Goal: Information Seeking & Learning: Learn about a topic

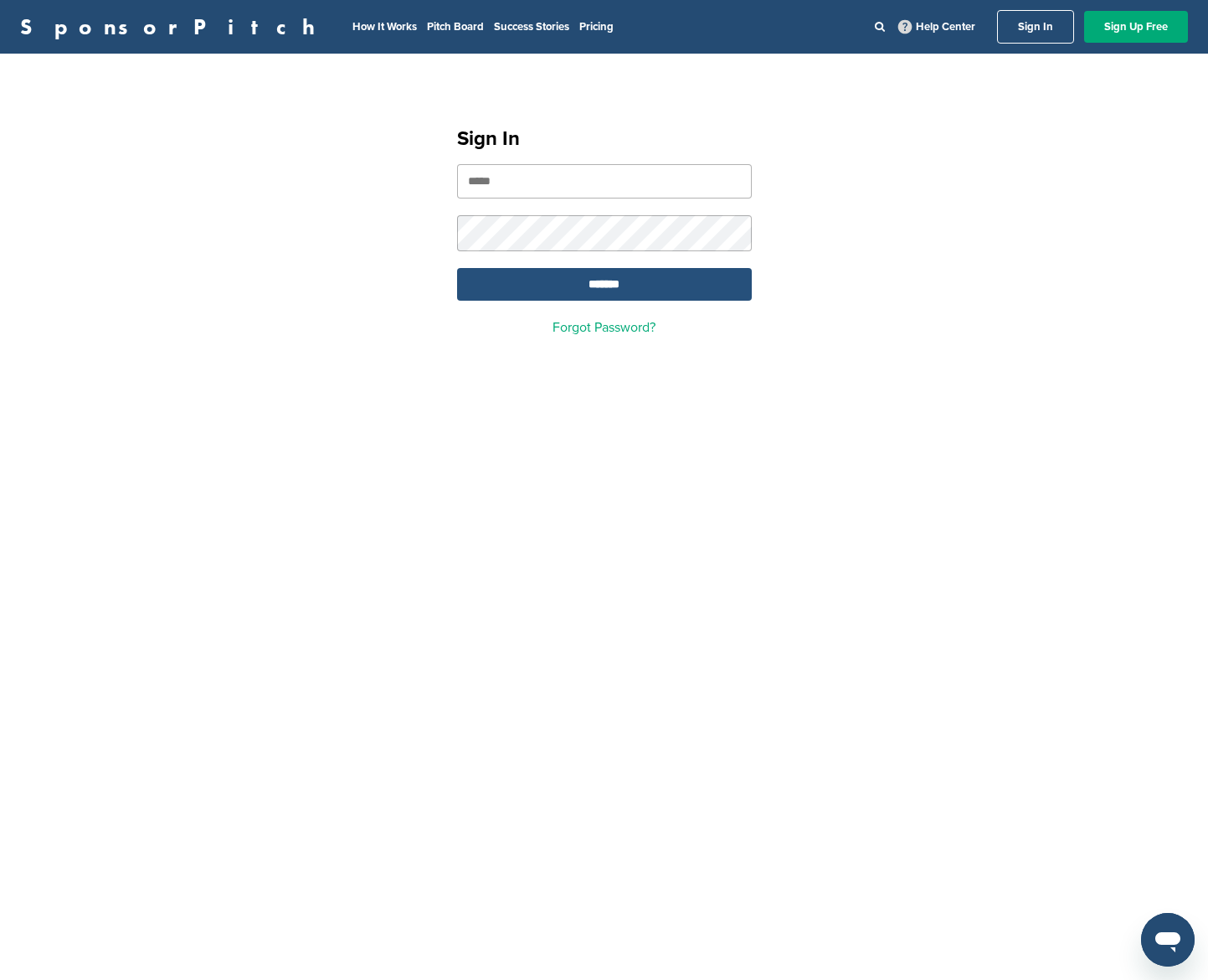
type input "**********"
click at [579, 291] on input "*******" at bounding box center [604, 285] width 295 height 33
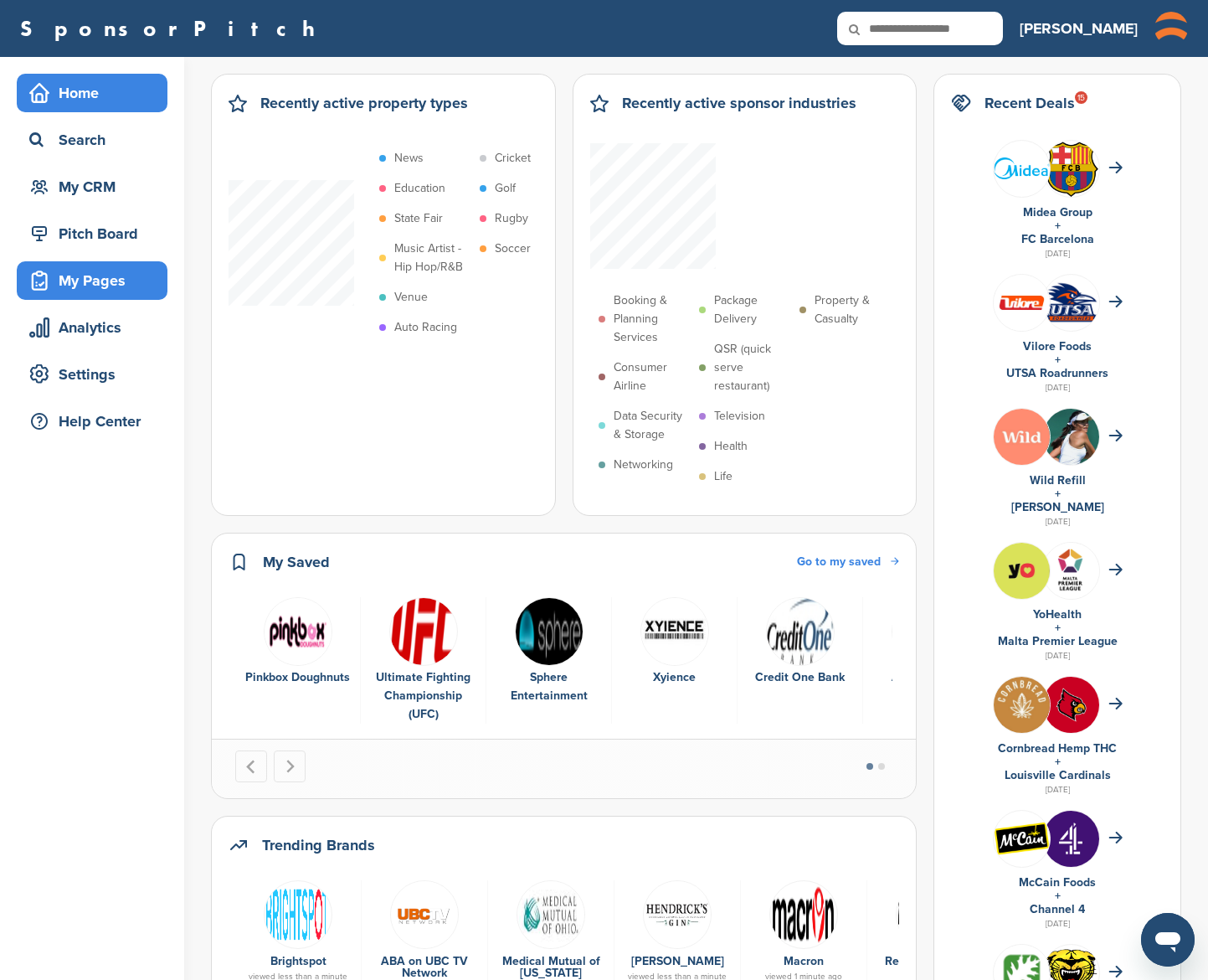
click at [65, 276] on div "My Pages" at bounding box center [96, 280] width 143 height 30
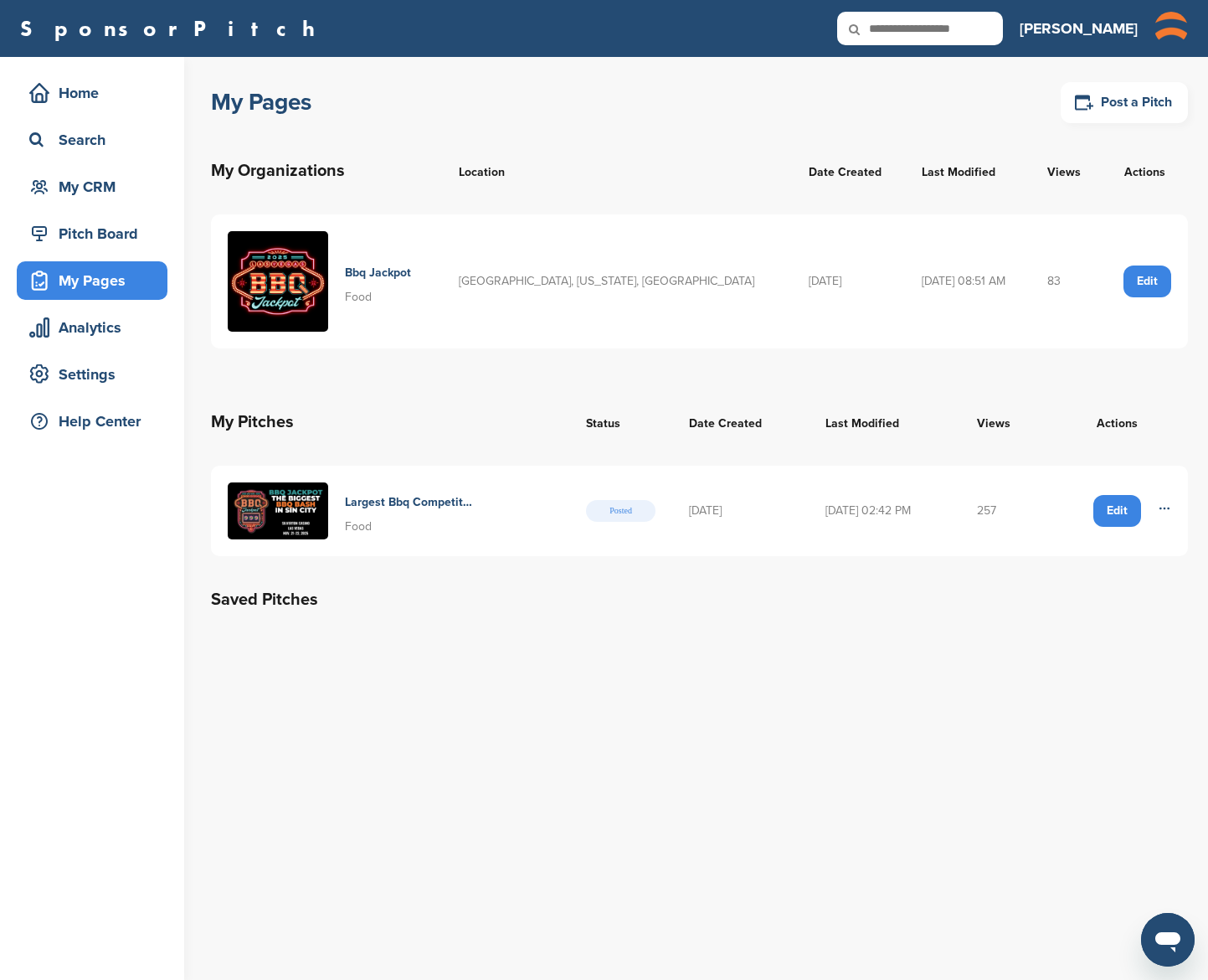
click at [463, 498] on h4 "Largest Bbq Competition In The West" at bounding box center [409, 502] width 129 height 18
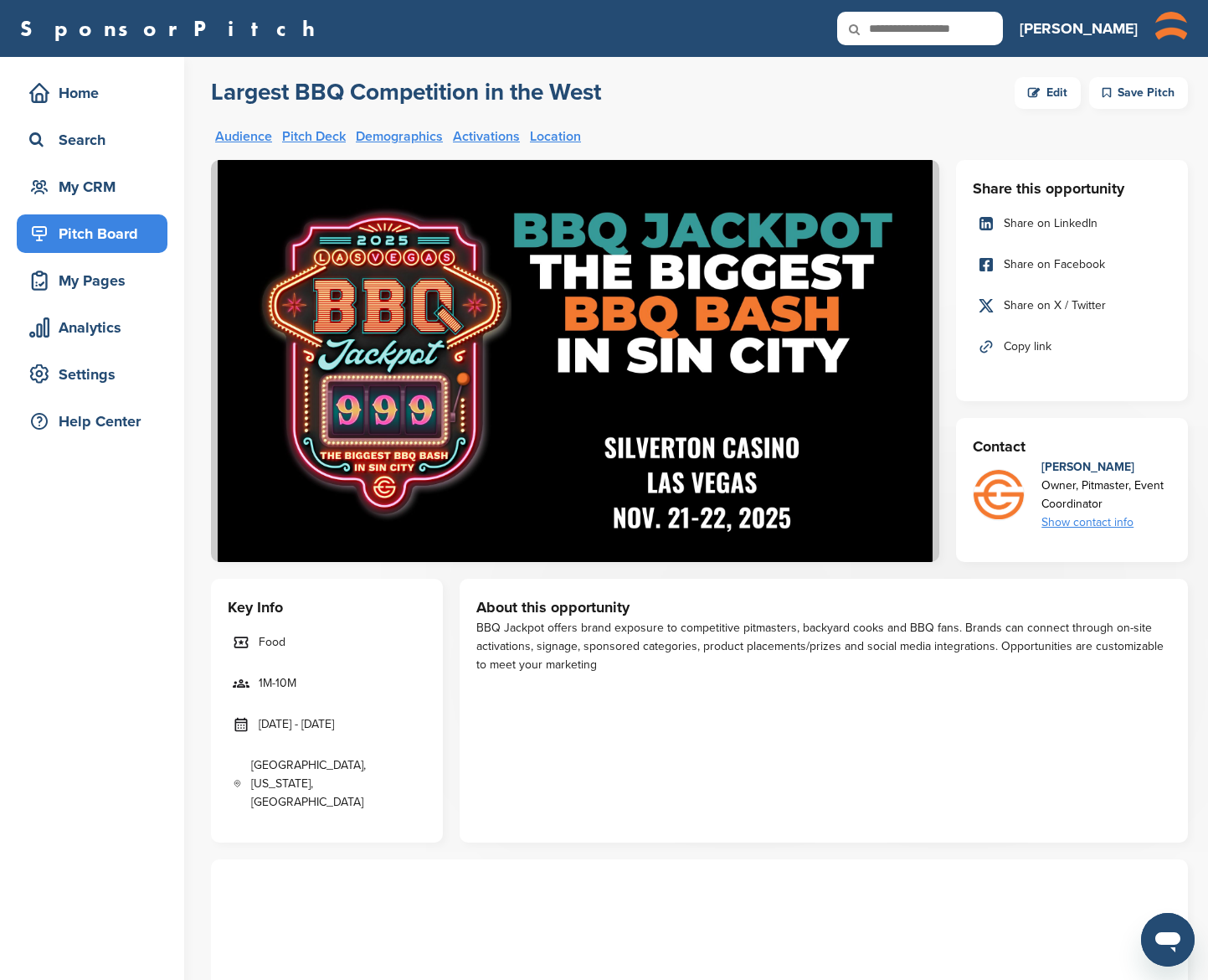
click at [1021, 337] on span "Copy link" at bounding box center [1028, 346] width 48 height 18
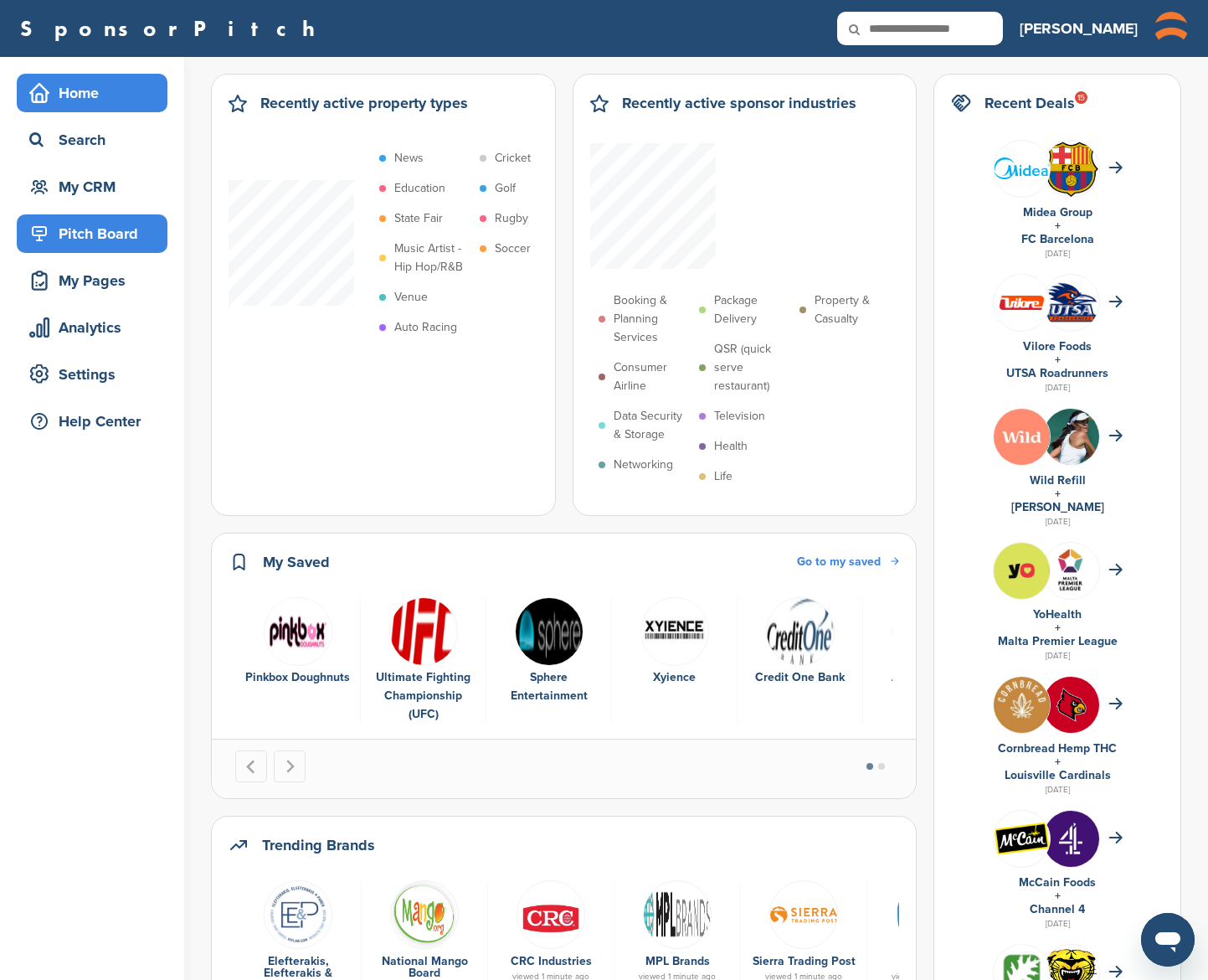
click at [98, 240] on div "Pitch Board" at bounding box center [96, 233] width 143 height 30
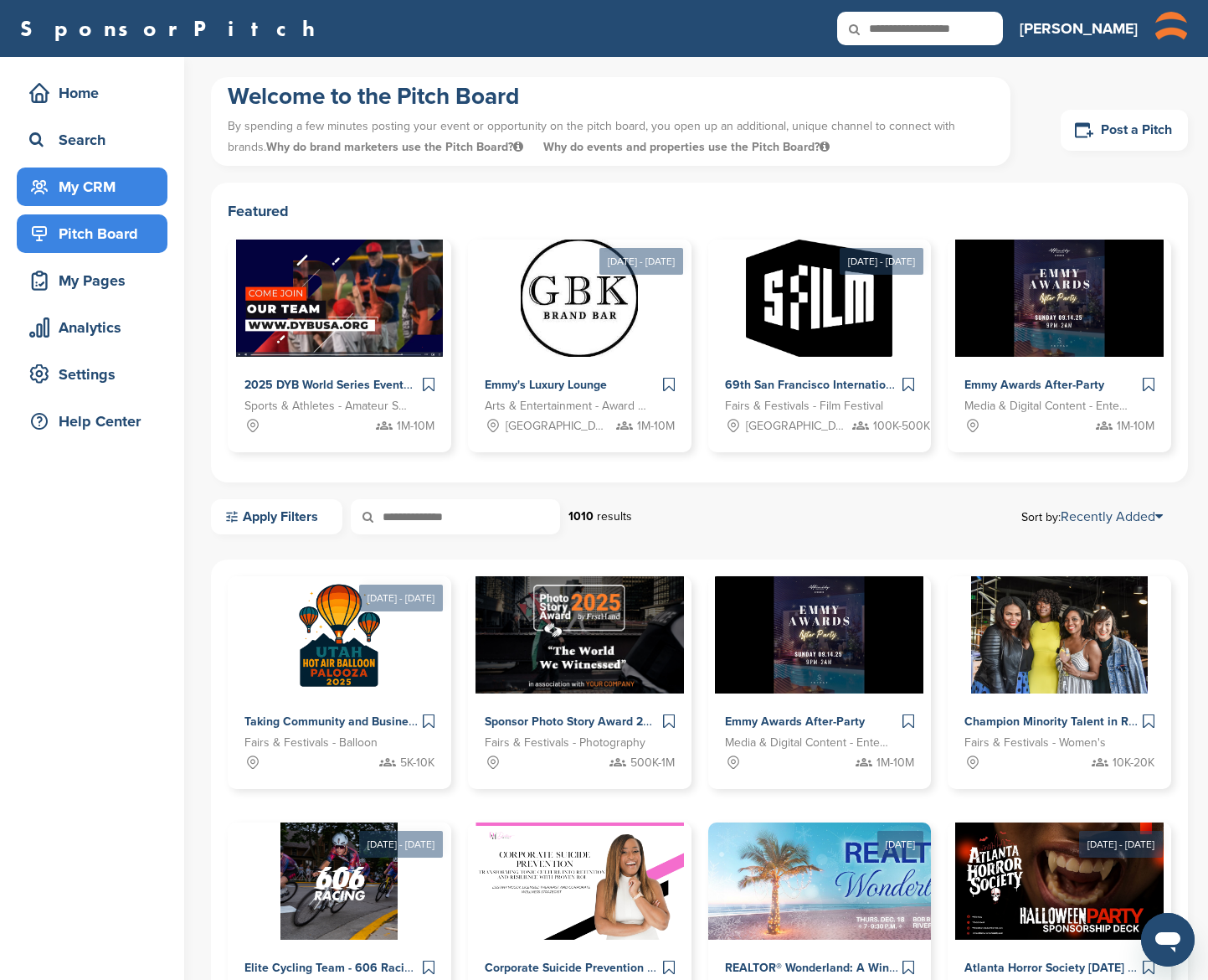
click at [84, 191] on div "My CRM" at bounding box center [96, 186] width 143 height 30
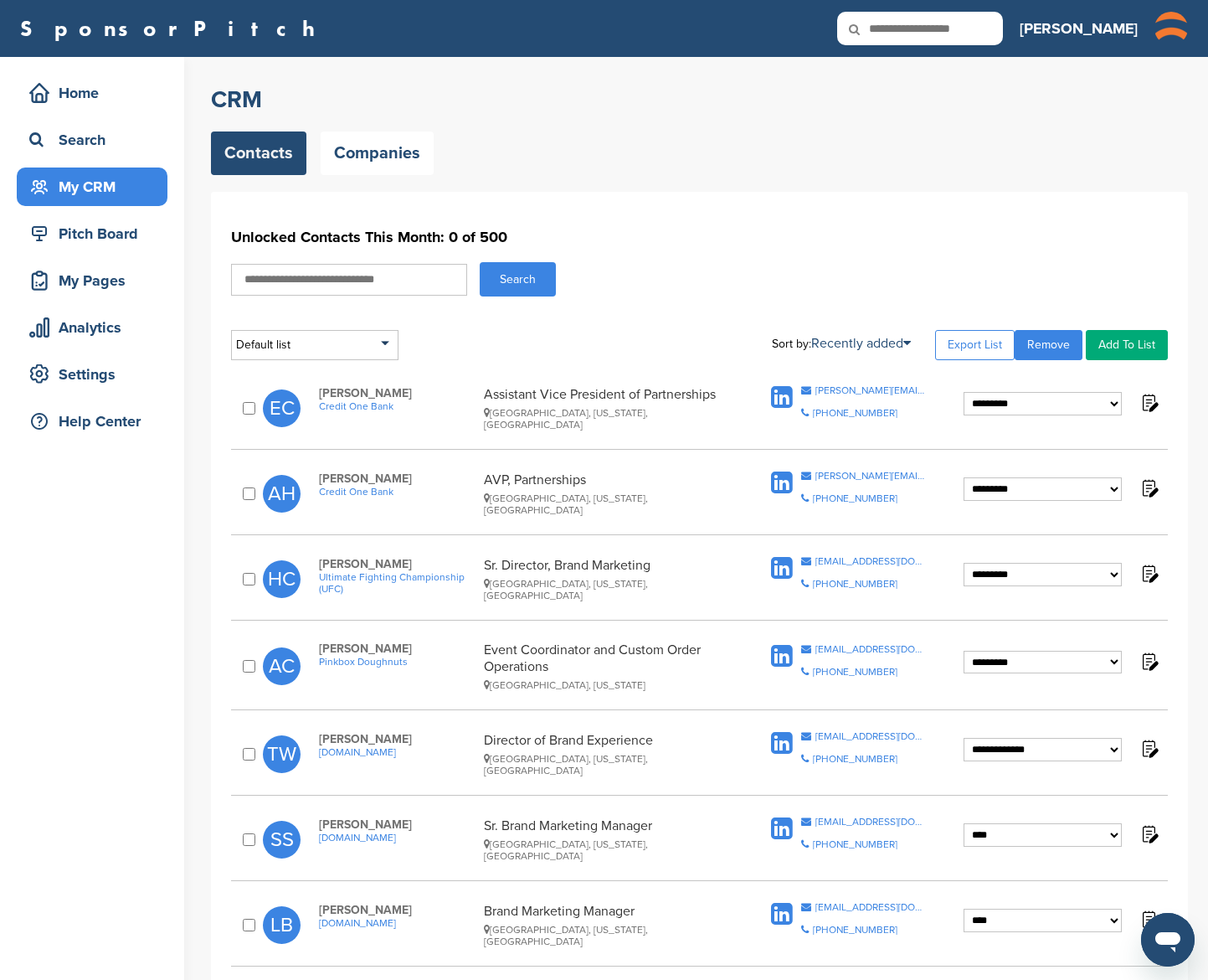
click at [295, 279] on input "text" at bounding box center [349, 279] width 237 height 32
type input "********"
click at [480, 262] on button "Search" at bounding box center [518, 280] width 77 height 34
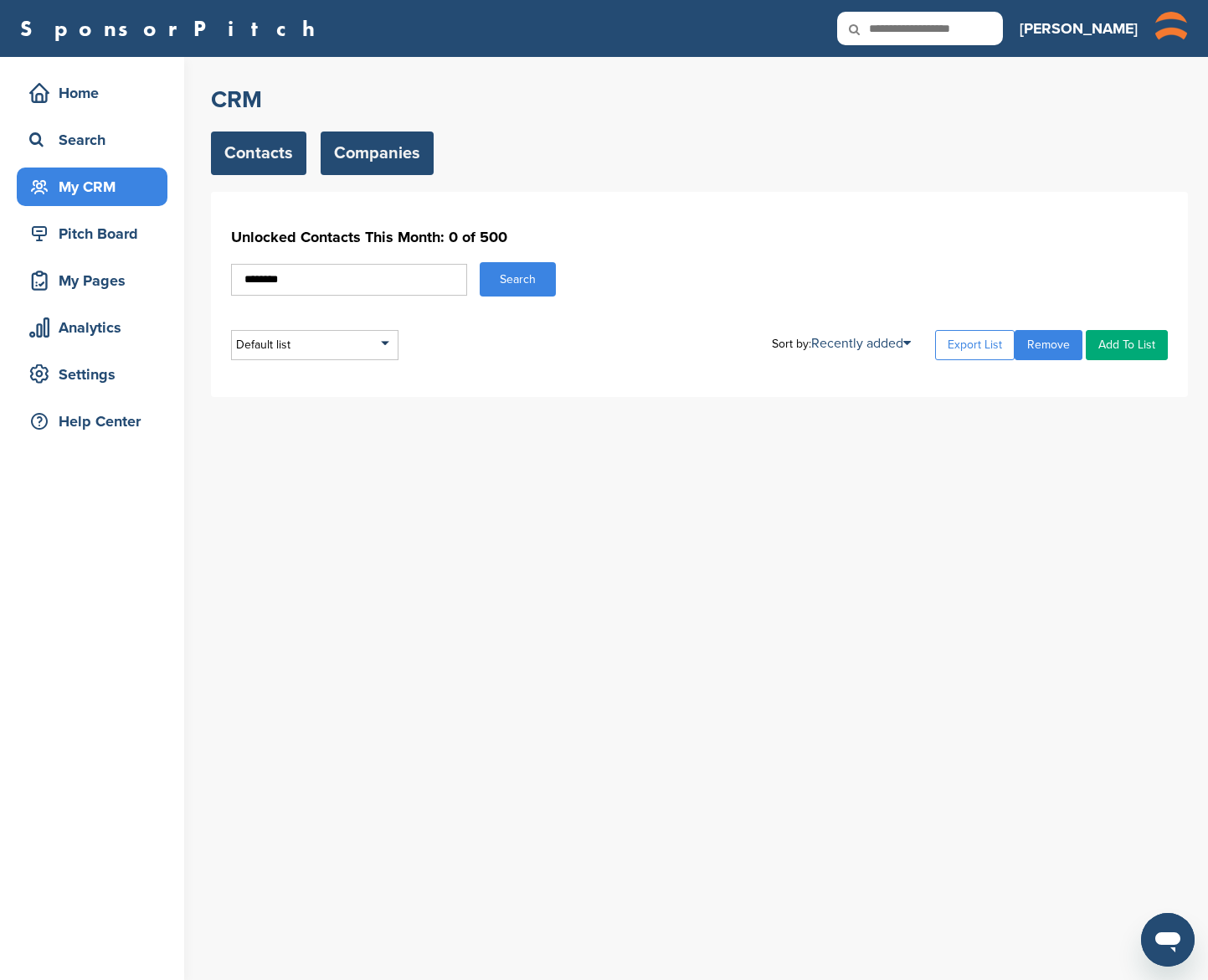
click at [336, 148] on link "Companies" at bounding box center [377, 152] width 113 height 43
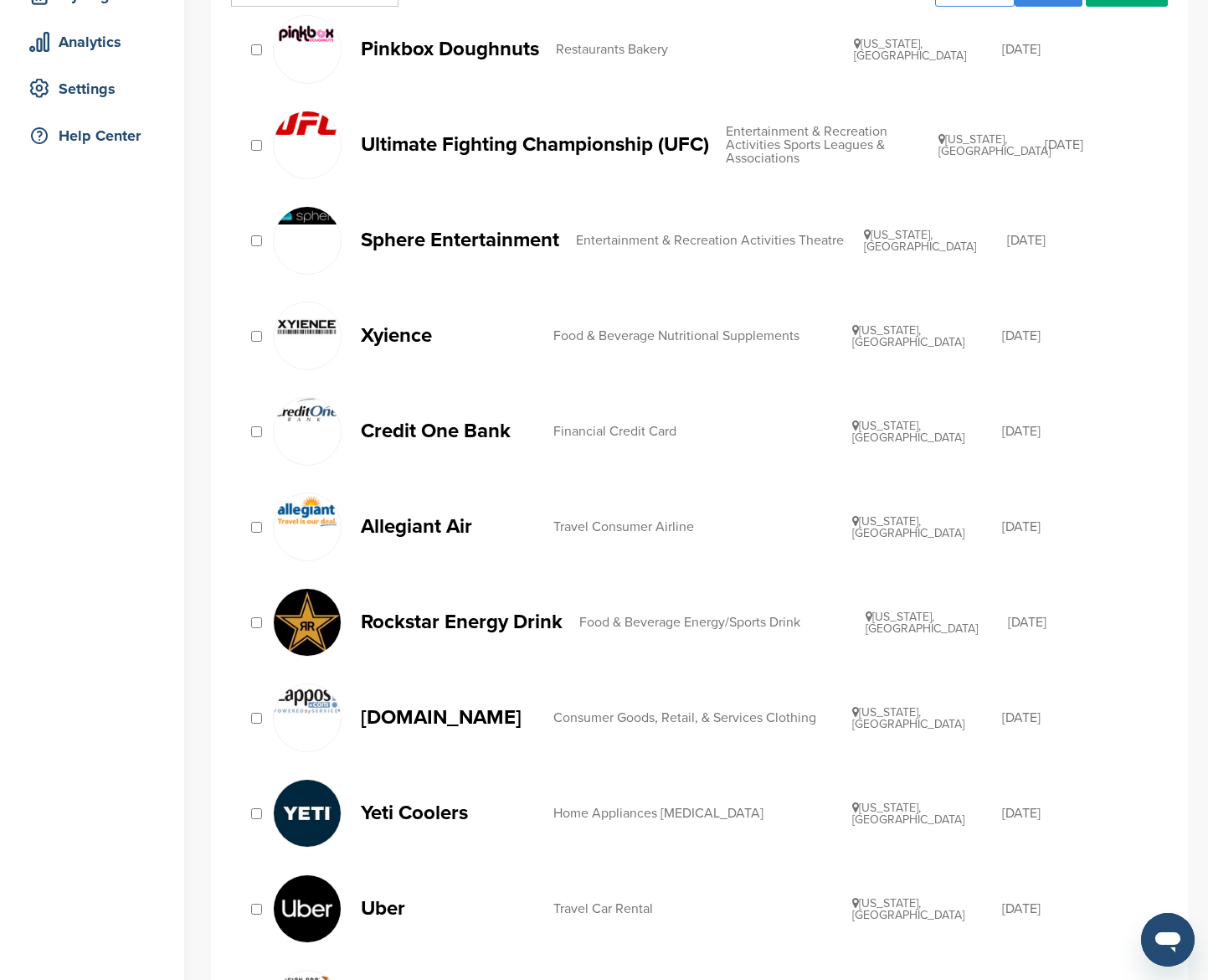
scroll to position [266, 0]
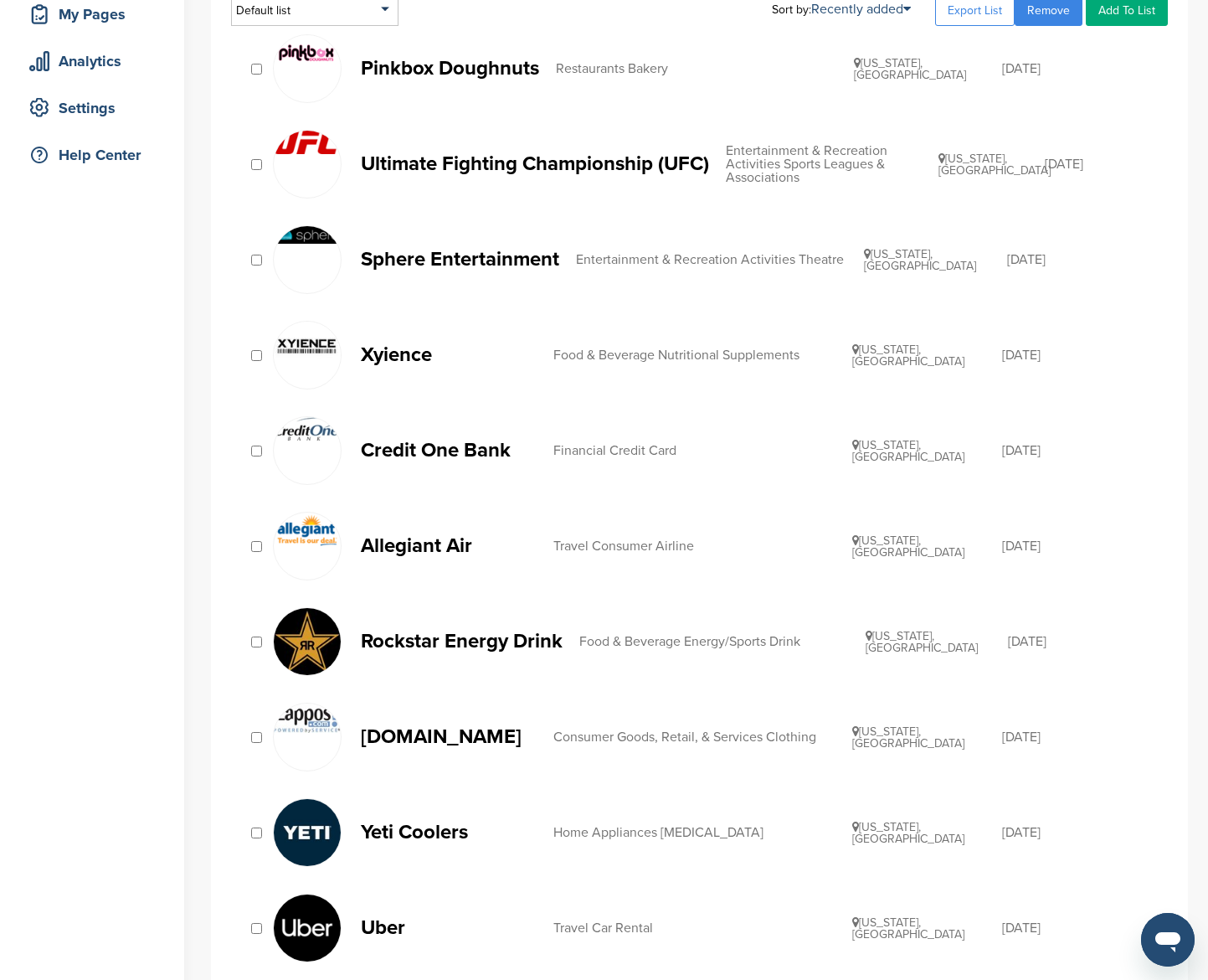
click at [440, 642] on p "Rockstar Energy Drink" at bounding box center [462, 641] width 202 height 21
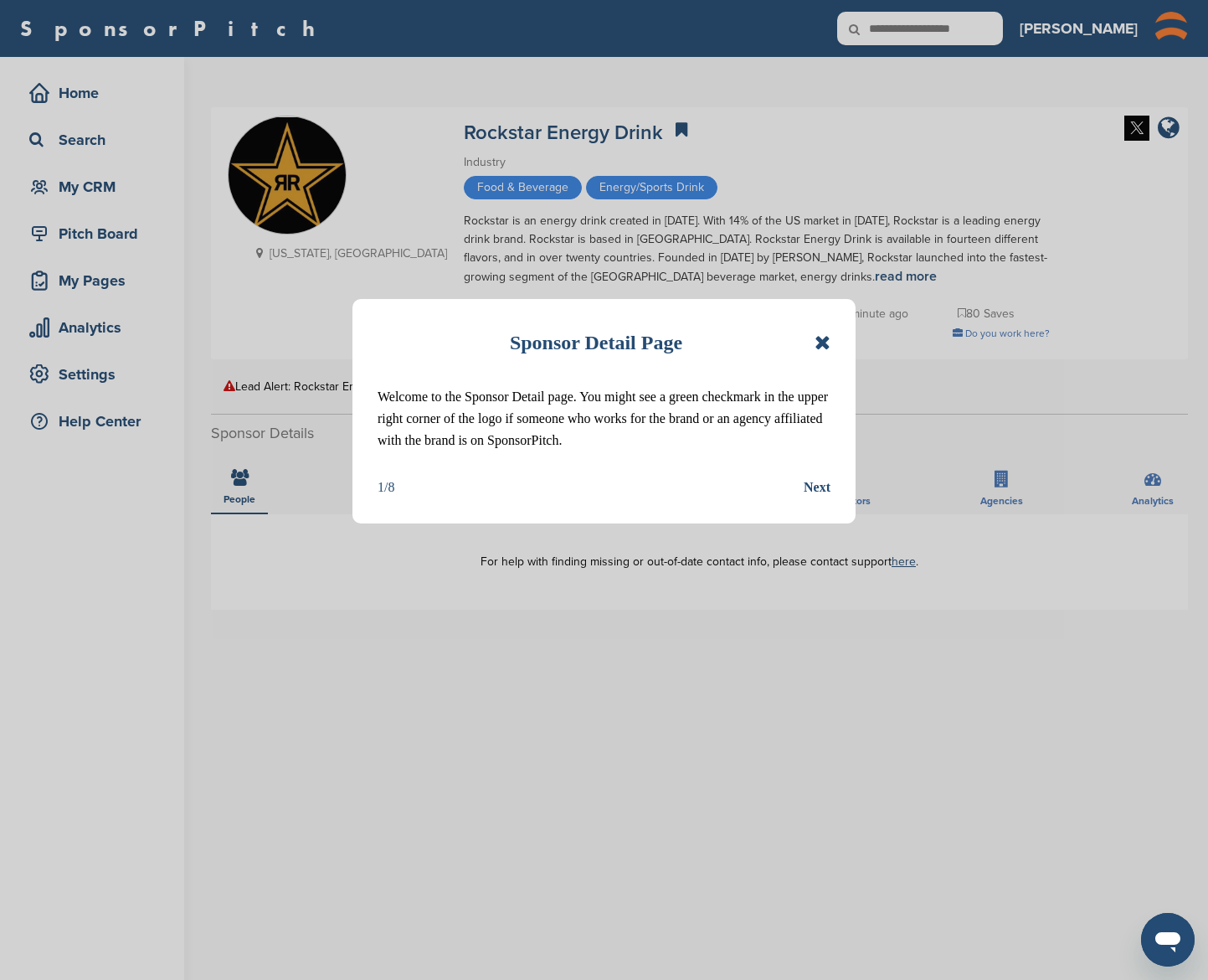
click at [814, 333] on div "Sponsor Detail Page" at bounding box center [604, 342] width 453 height 36
click at [821, 341] on icon at bounding box center [823, 342] width 16 height 20
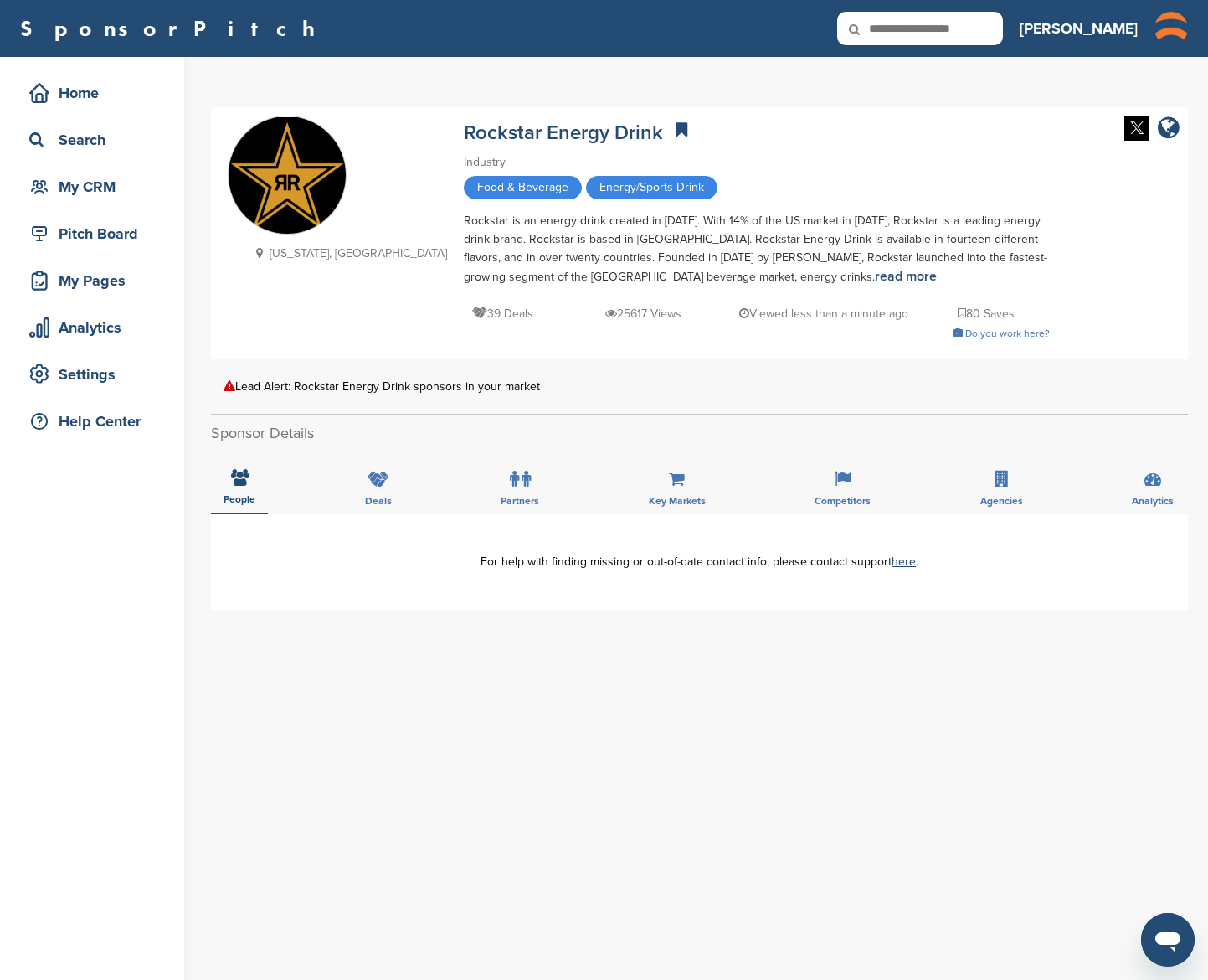
click at [522, 628] on div "**********" at bounding box center [699, 849] width 977 height 670
click at [374, 481] on icon at bounding box center [378, 478] width 22 height 16
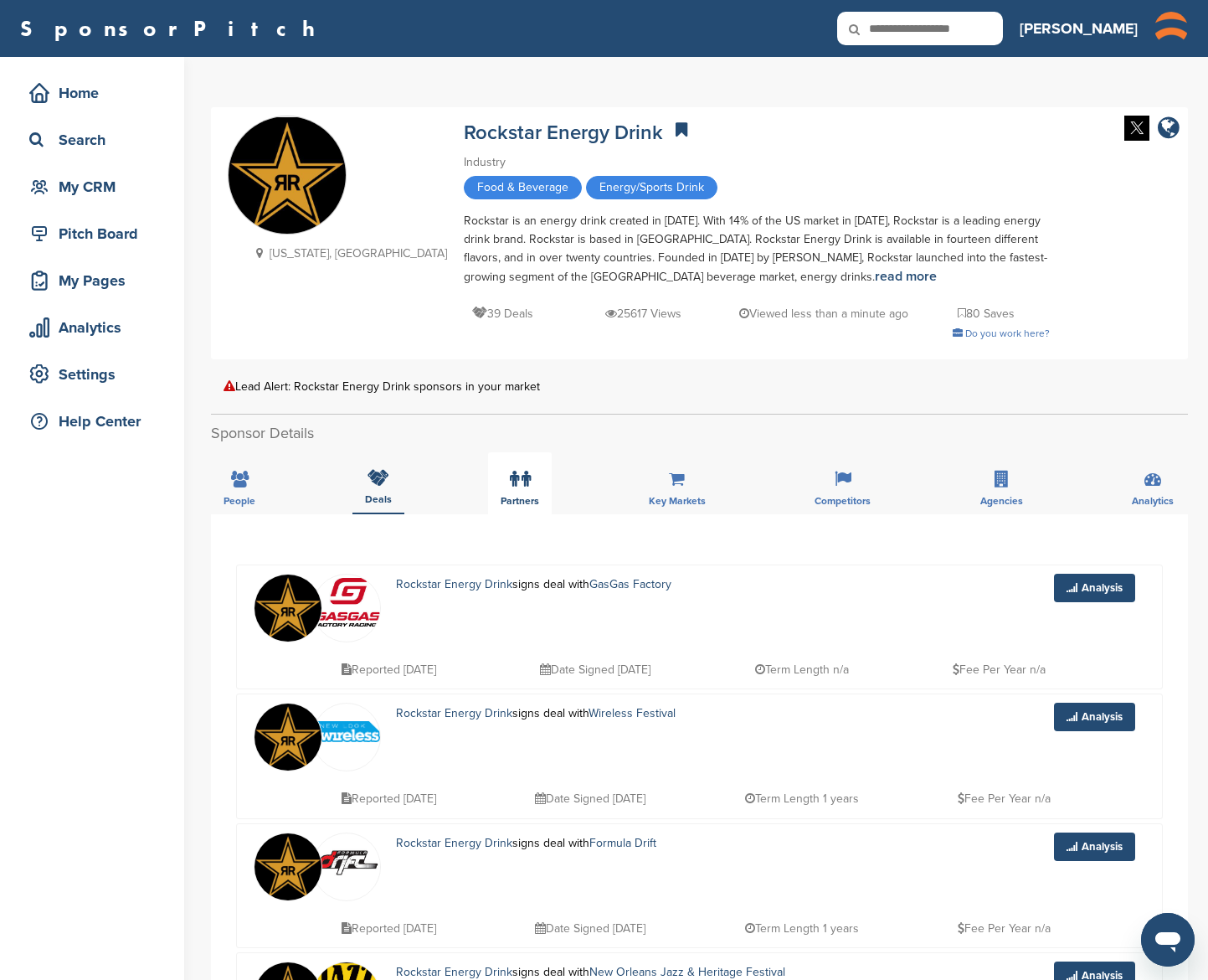
click at [532, 484] on div "Partners" at bounding box center [520, 483] width 63 height 62
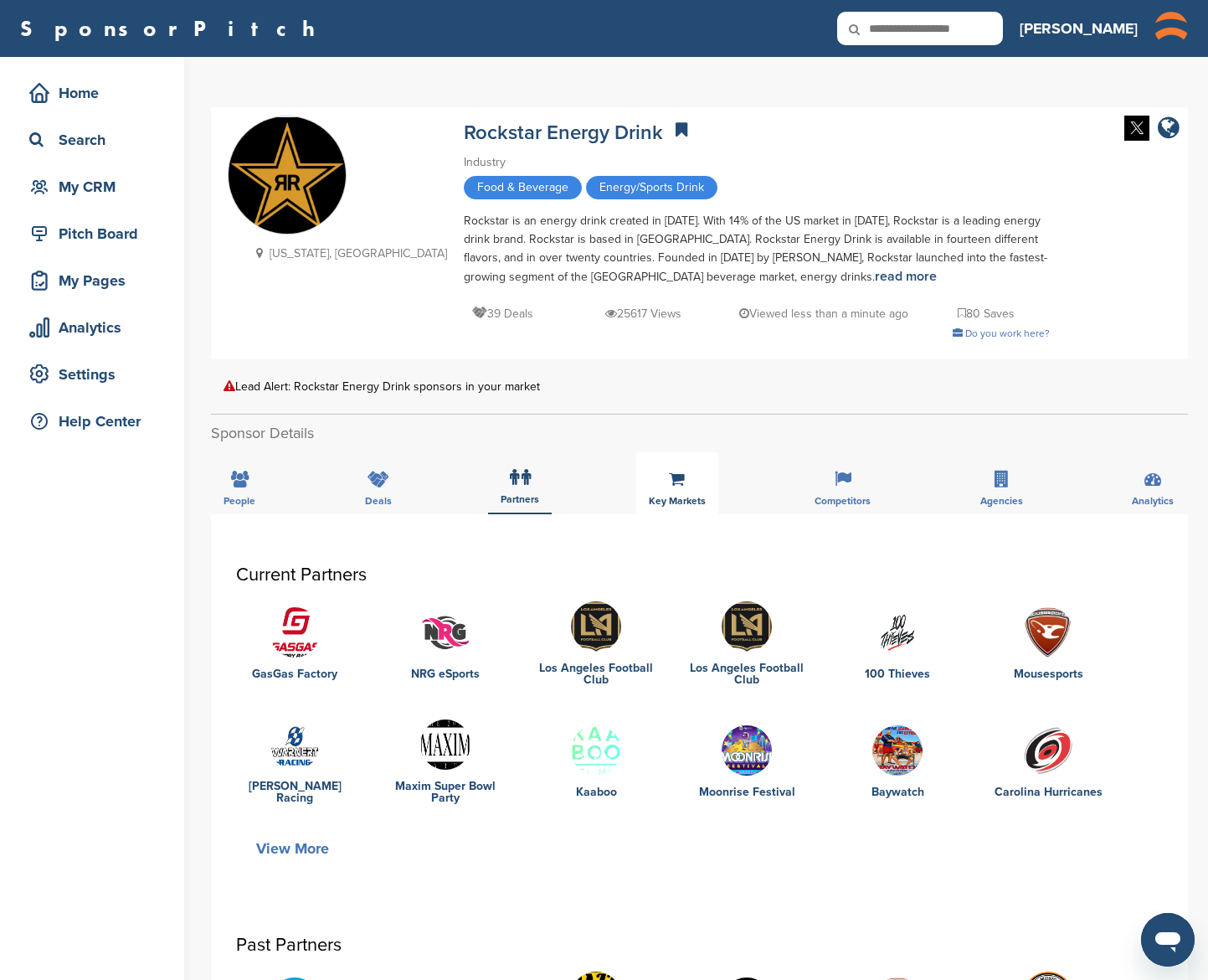
click at [667, 488] on div "Key Markets" at bounding box center [677, 483] width 82 height 62
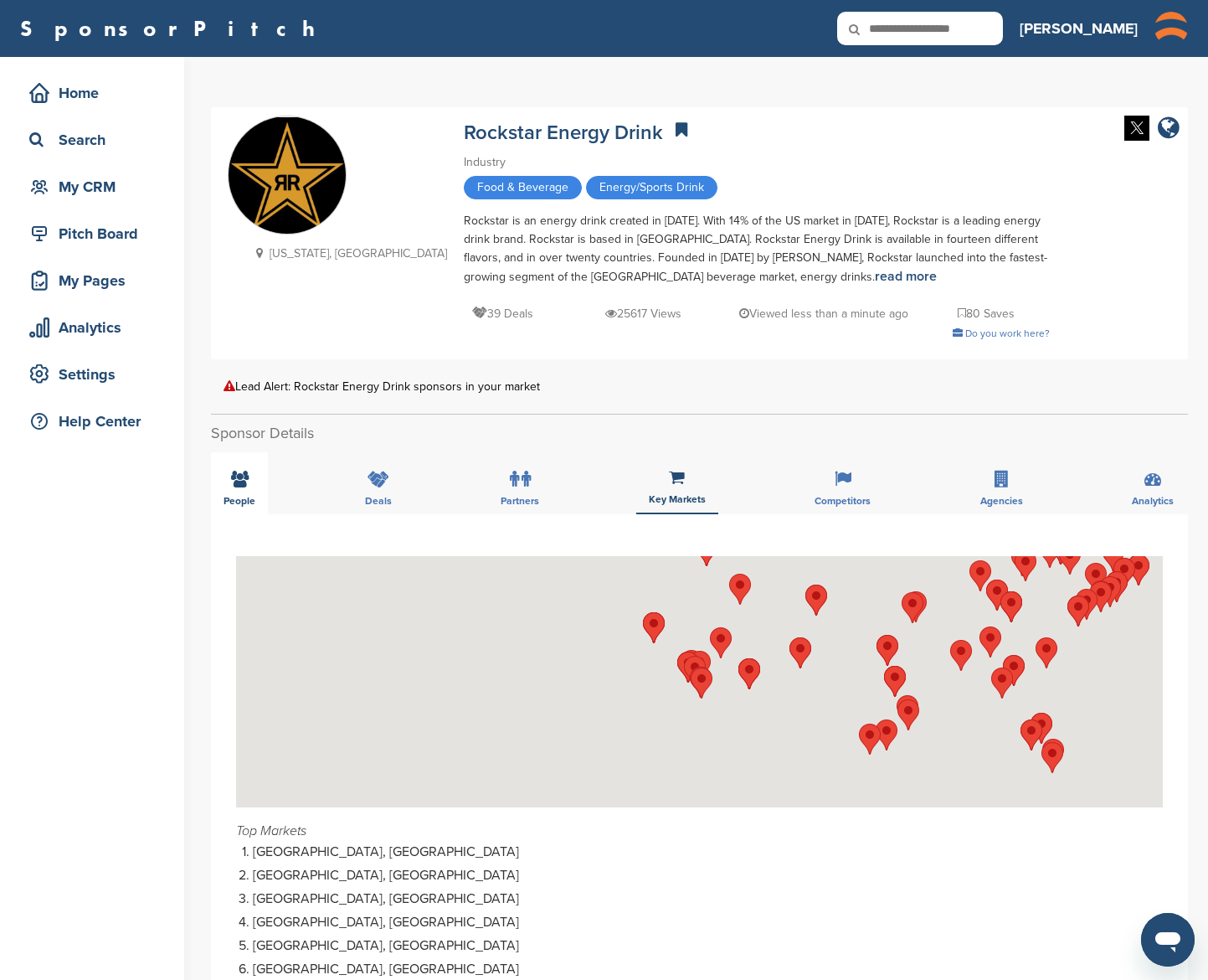
click at [243, 483] on icon at bounding box center [239, 478] width 17 height 16
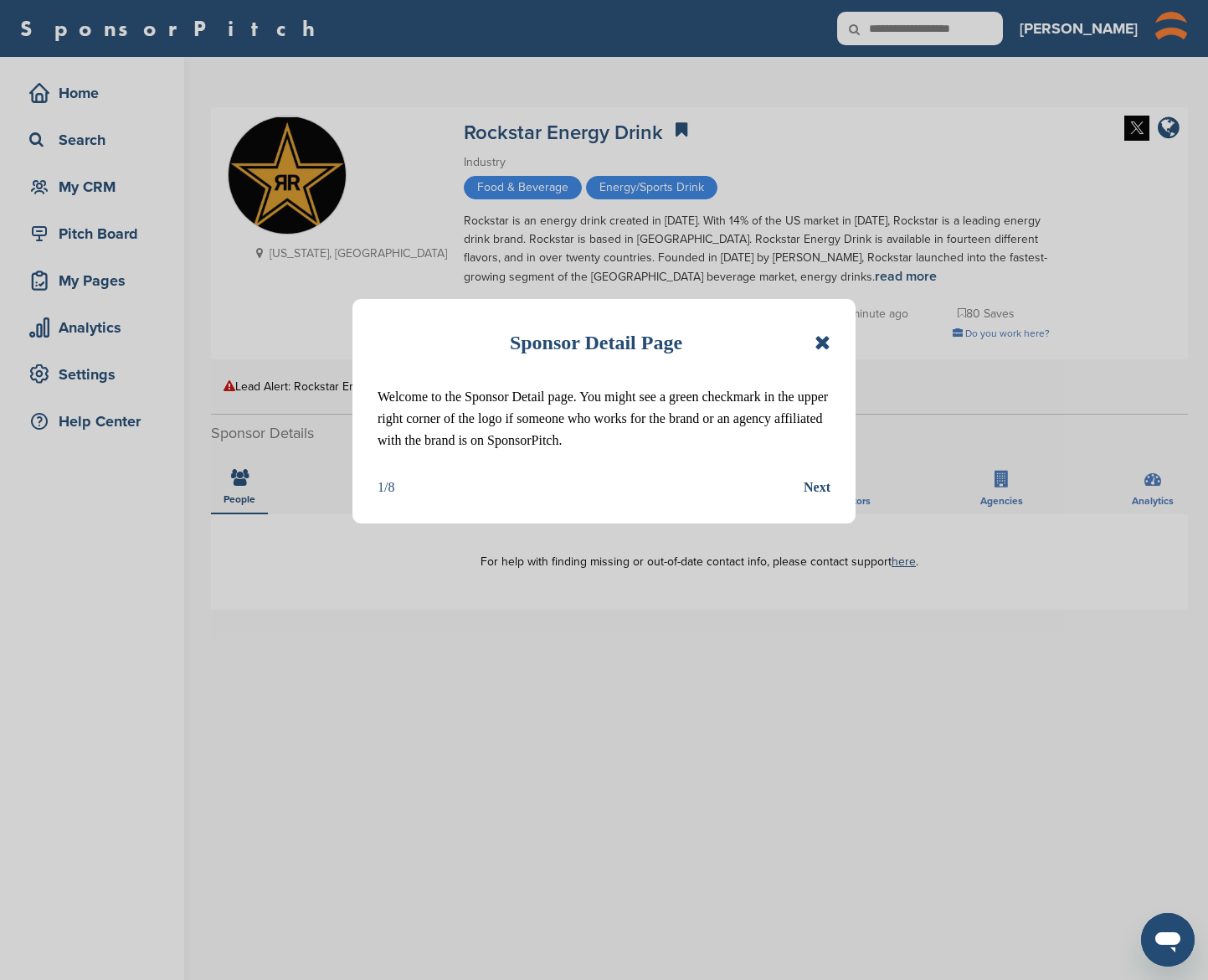
click at [816, 489] on div "Next" at bounding box center [817, 487] width 27 height 22
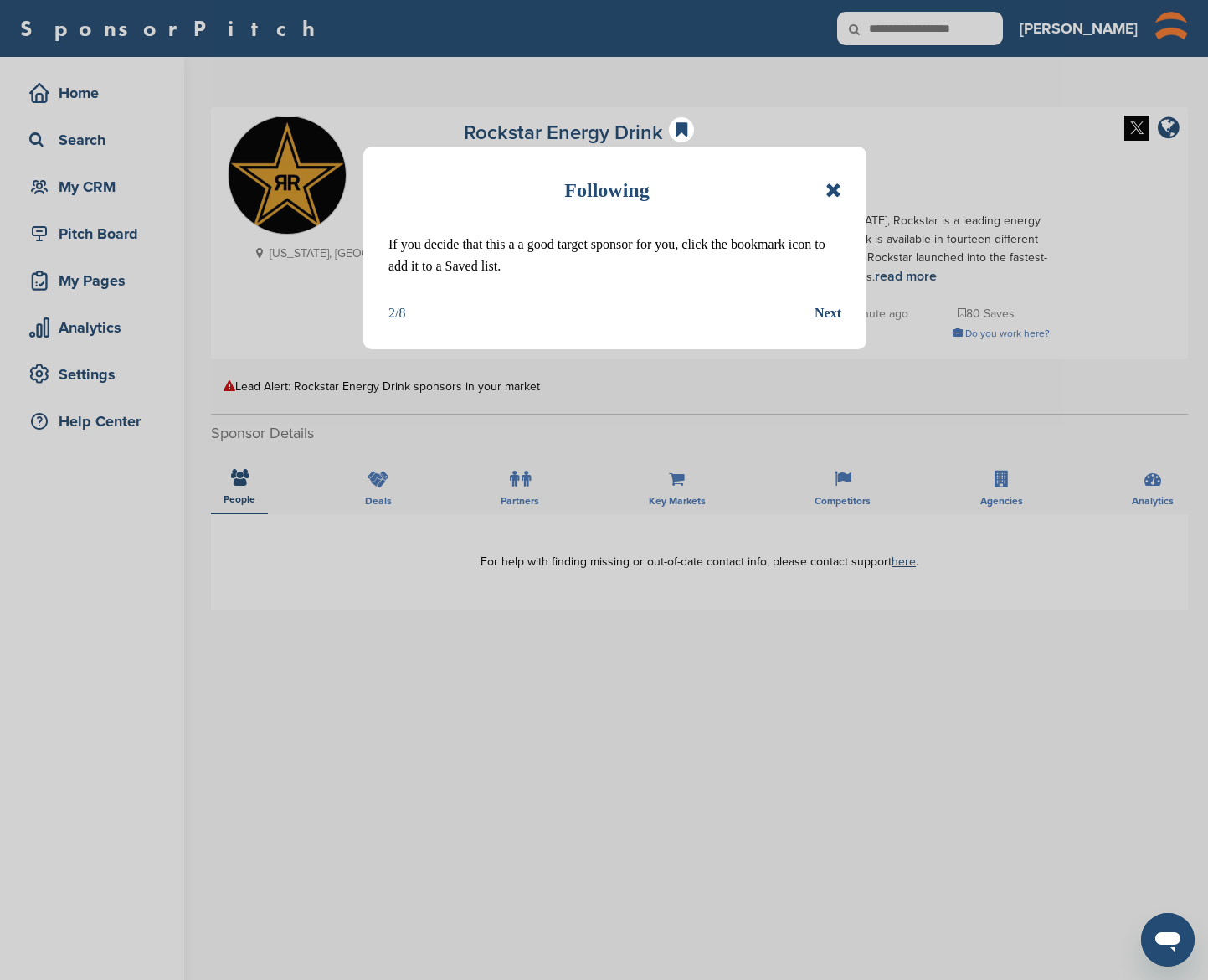
click at [829, 308] on div "Next" at bounding box center [829, 313] width 27 height 22
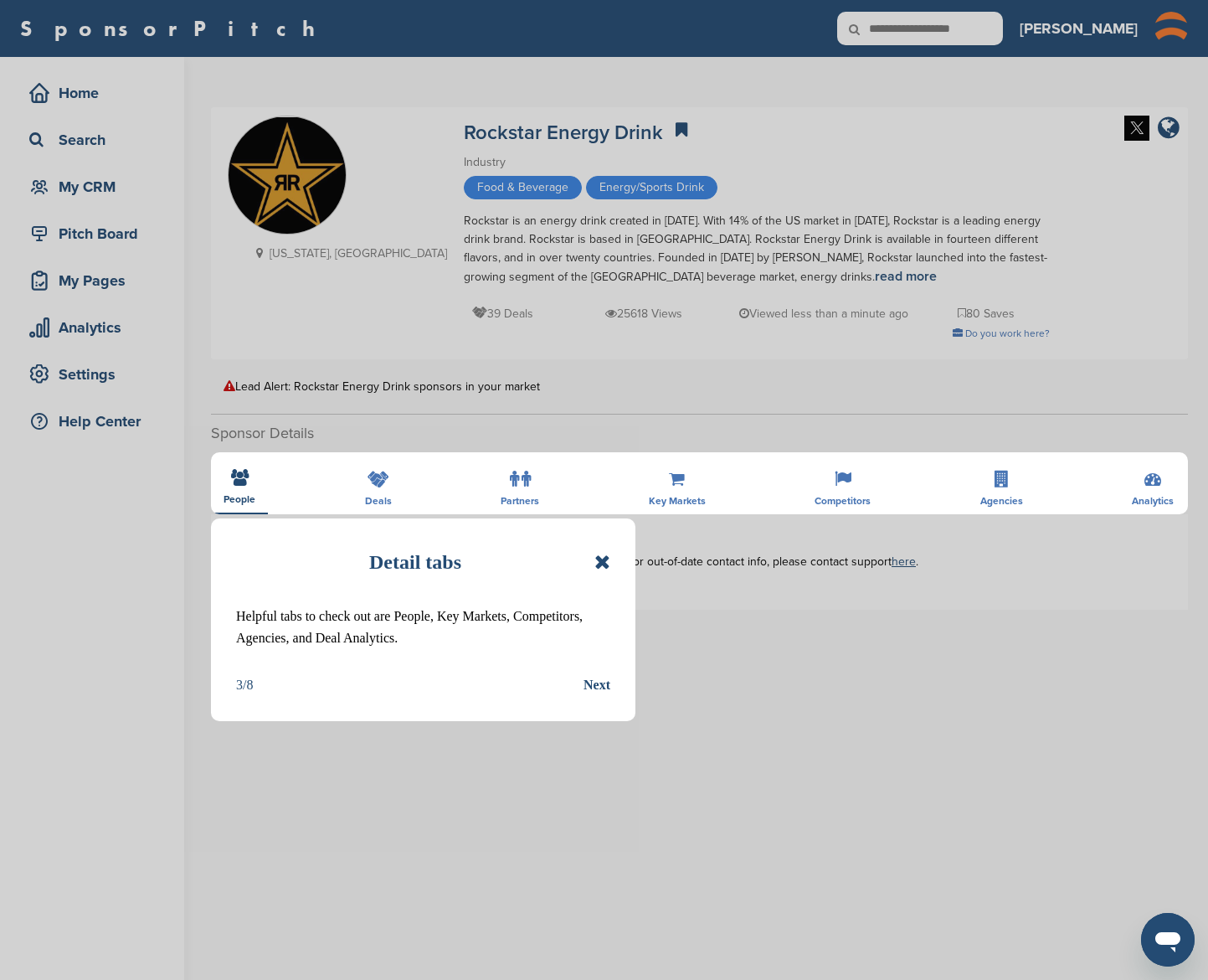
click at [605, 682] on div "Next" at bounding box center [597, 685] width 27 height 22
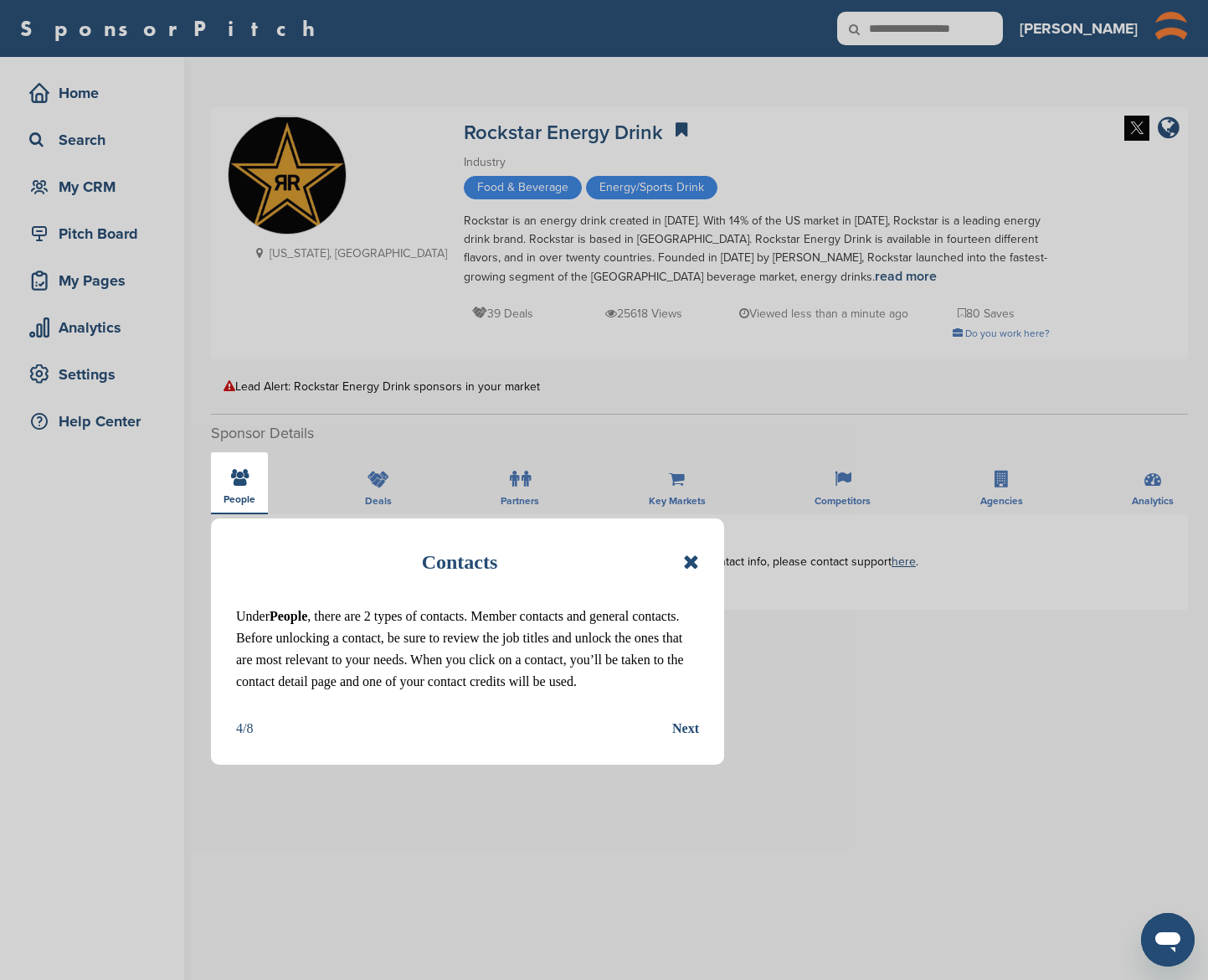
click at [703, 752] on div "Contacts Under People , there are 2 types of contacts. Member contacts and gene…" at bounding box center [467, 641] width 513 height 246
click at [675, 740] on div "Next" at bounding box center [686, 728] width 27 height 22
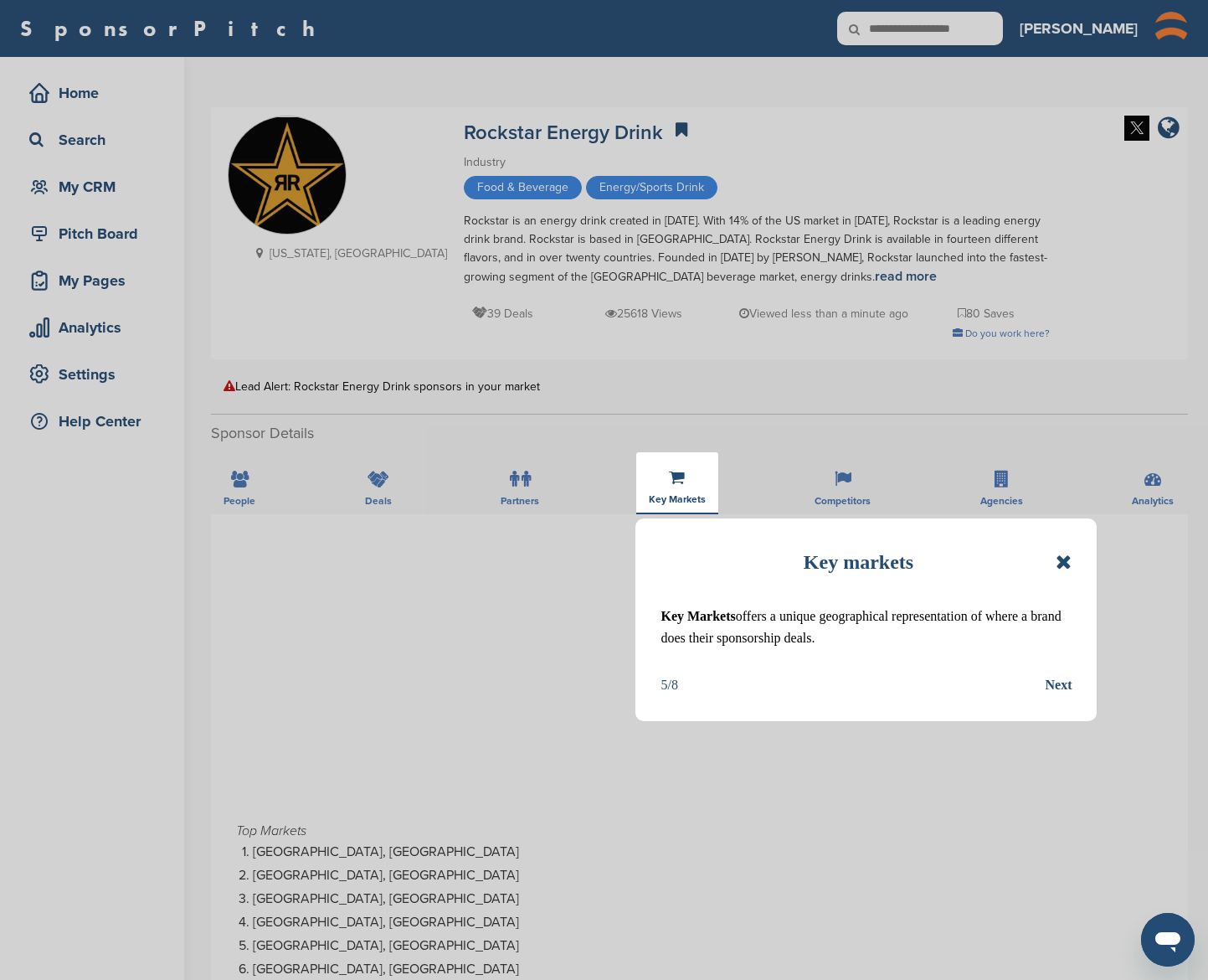
click at [1060, 683] on div "Next" at bounding box center [1059, 685] width 27 height 22
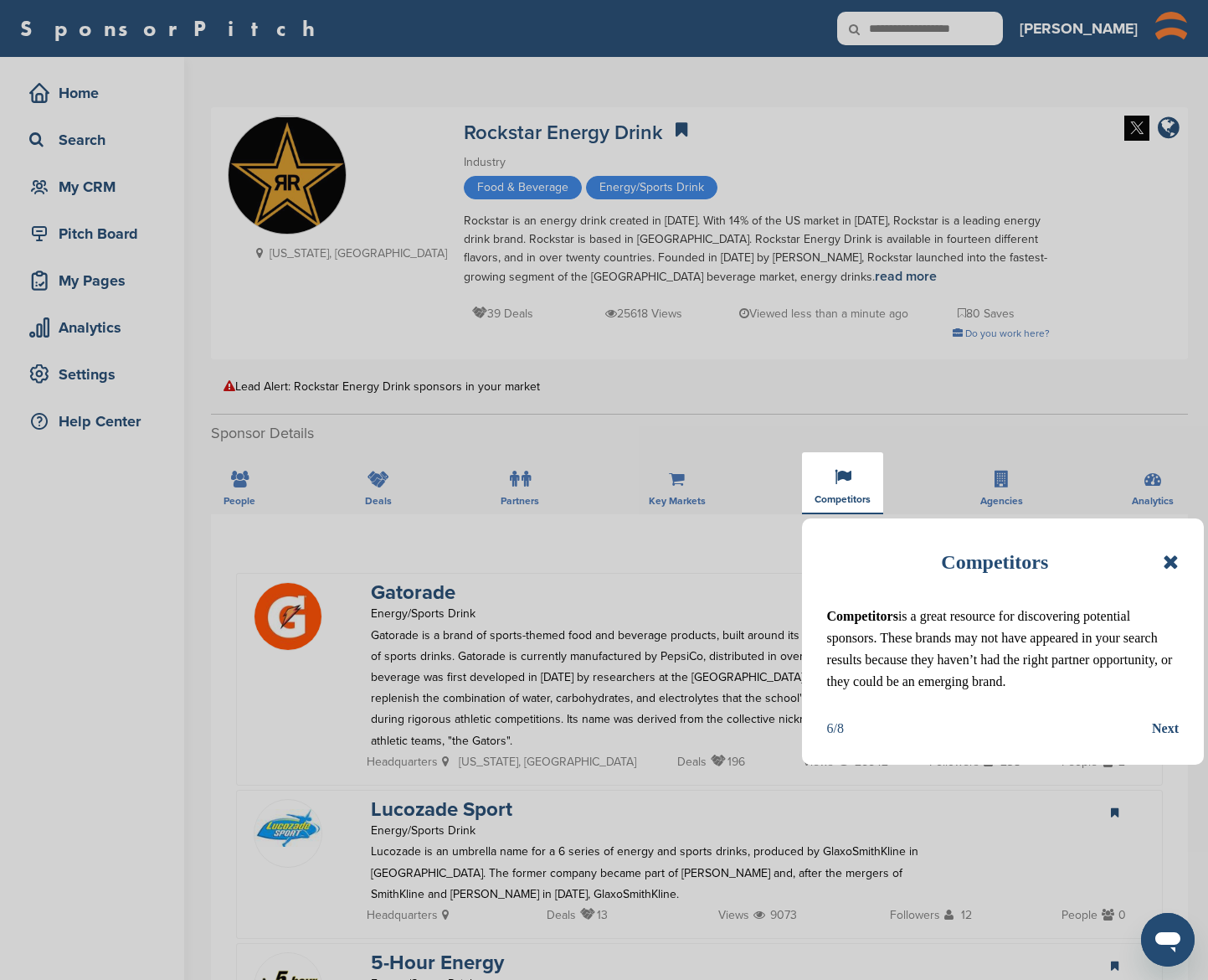
click at [1154, 740] on div "Next" at bounding box center [1166, 728] width 27 height 22
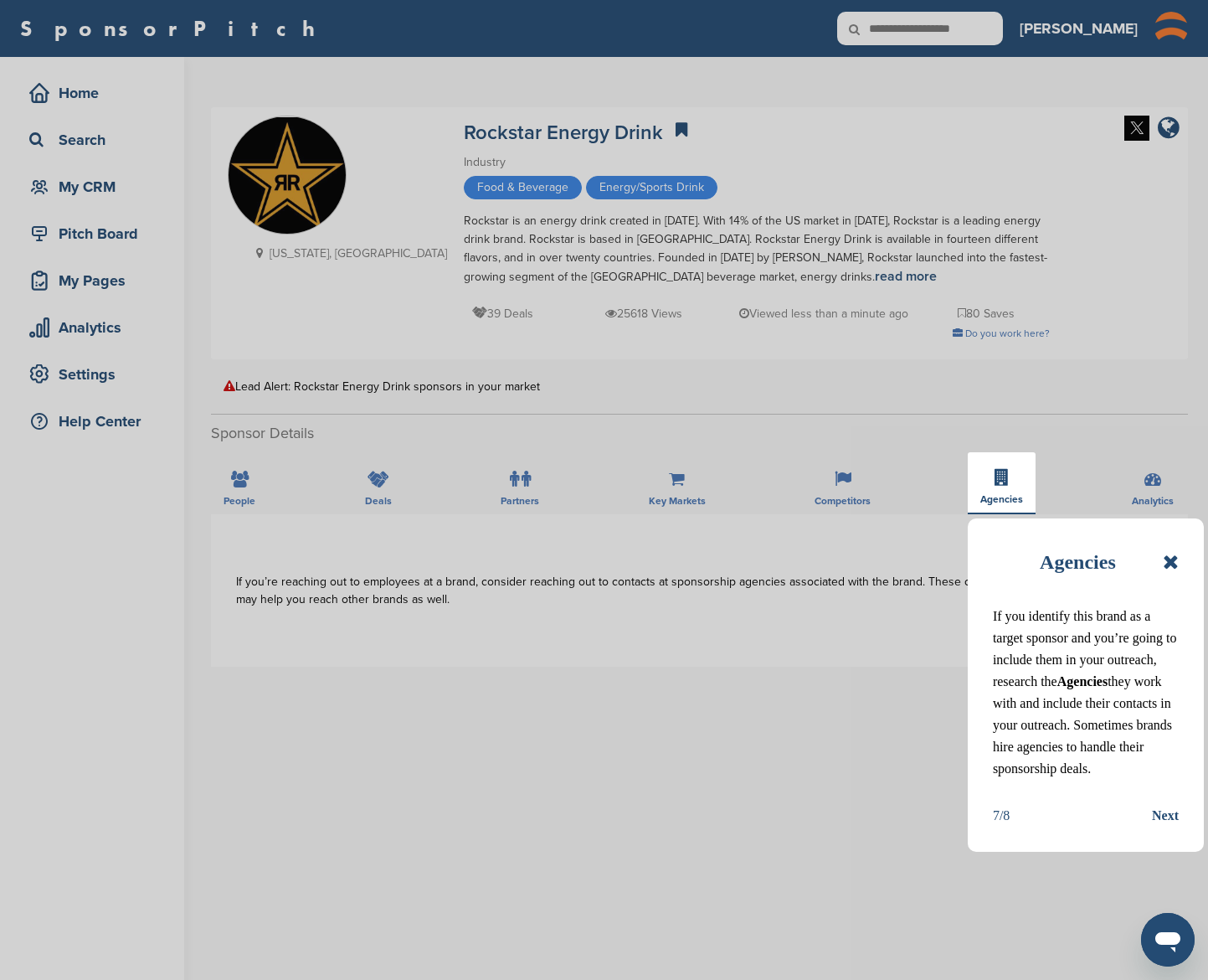
click at [1155, 827] on div "Next" at bounding box center [1166, 815] width 27 height 22
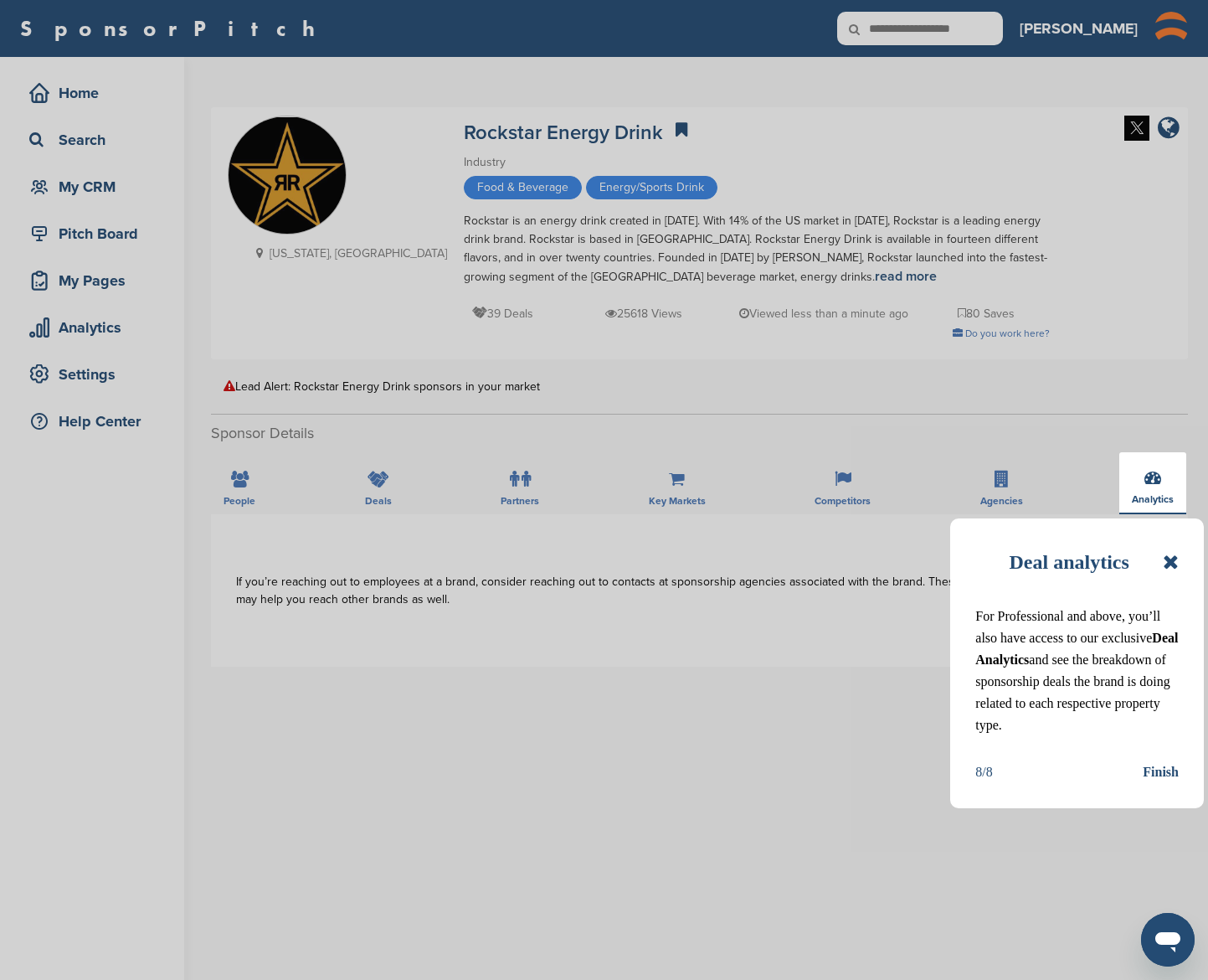
click at [1156, 783] on div "Finish" at bounding box center [1161, 772] width 36 height 22
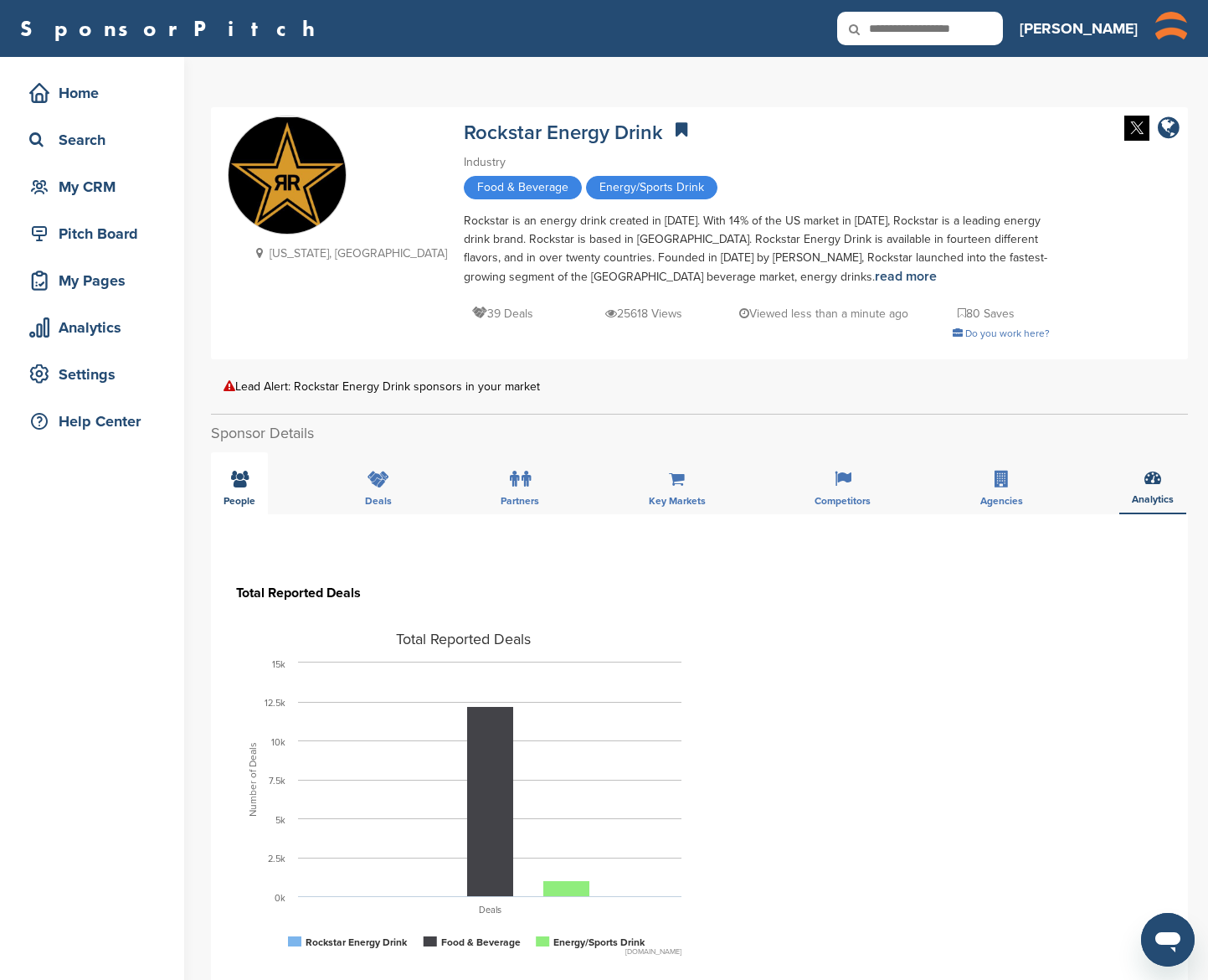
click at [237, 479] on icon at bounding box center [239, 478] width 17 height 16
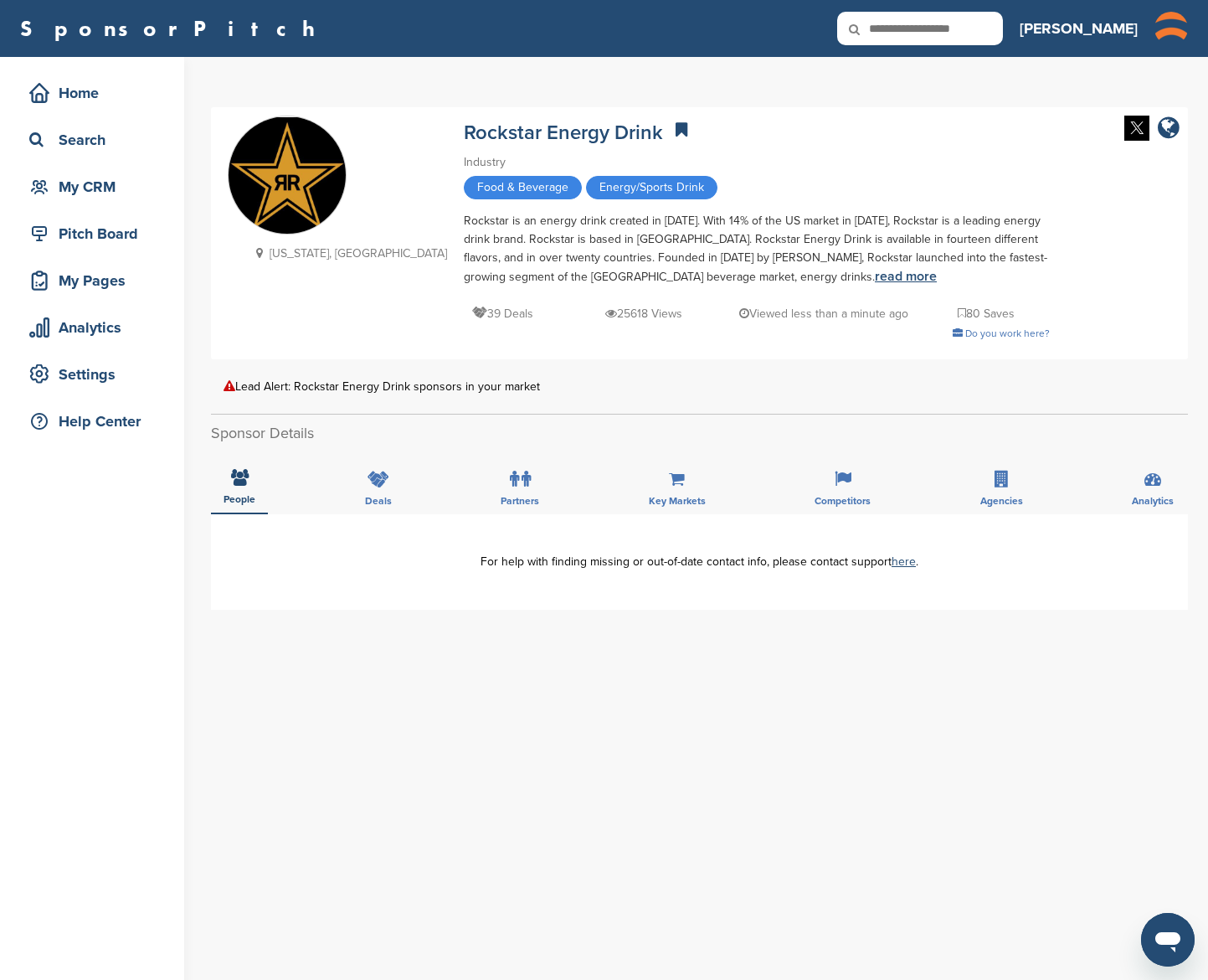
click at [876, 274] on link "read more" at bounding box center [906, 276] width 62 height 16
